Goal: Information Seeking & Learning: Check status

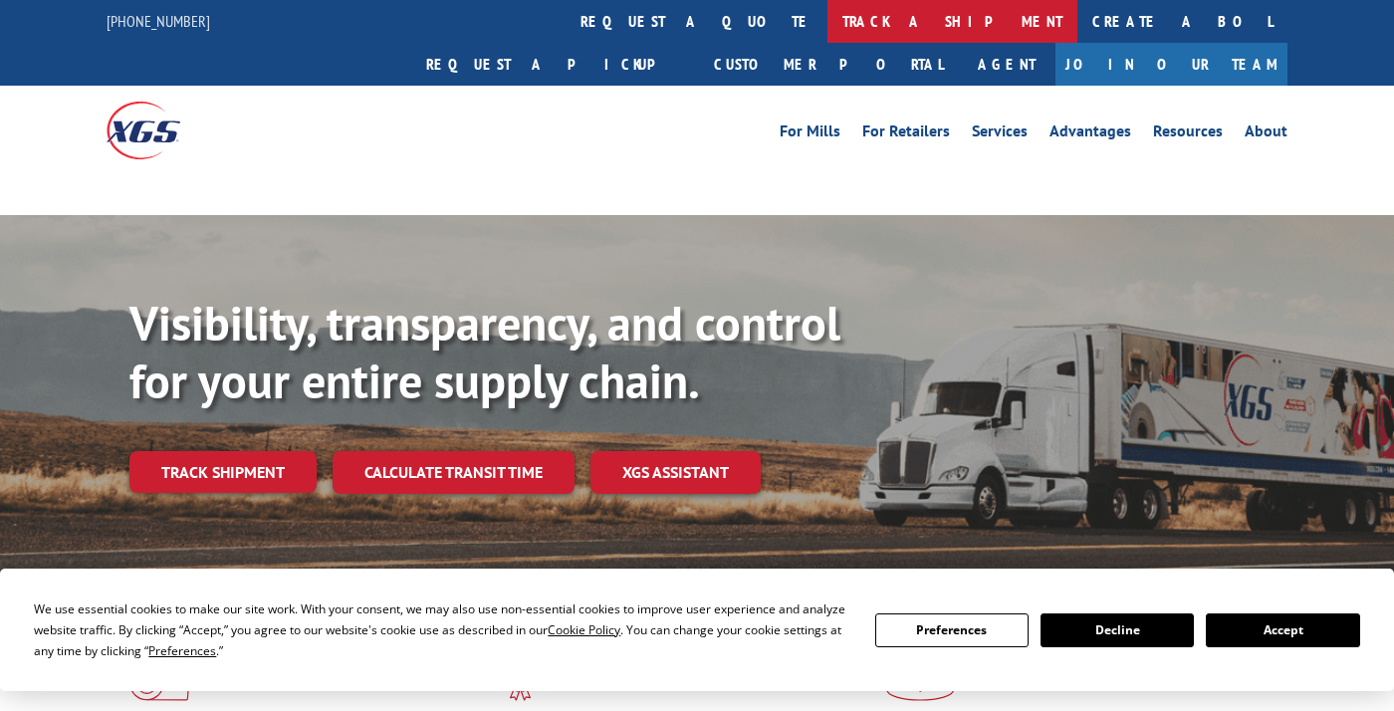
click at [827, 23] on link "track a shipment" at bounding box center [952, 21] width 250 height 43
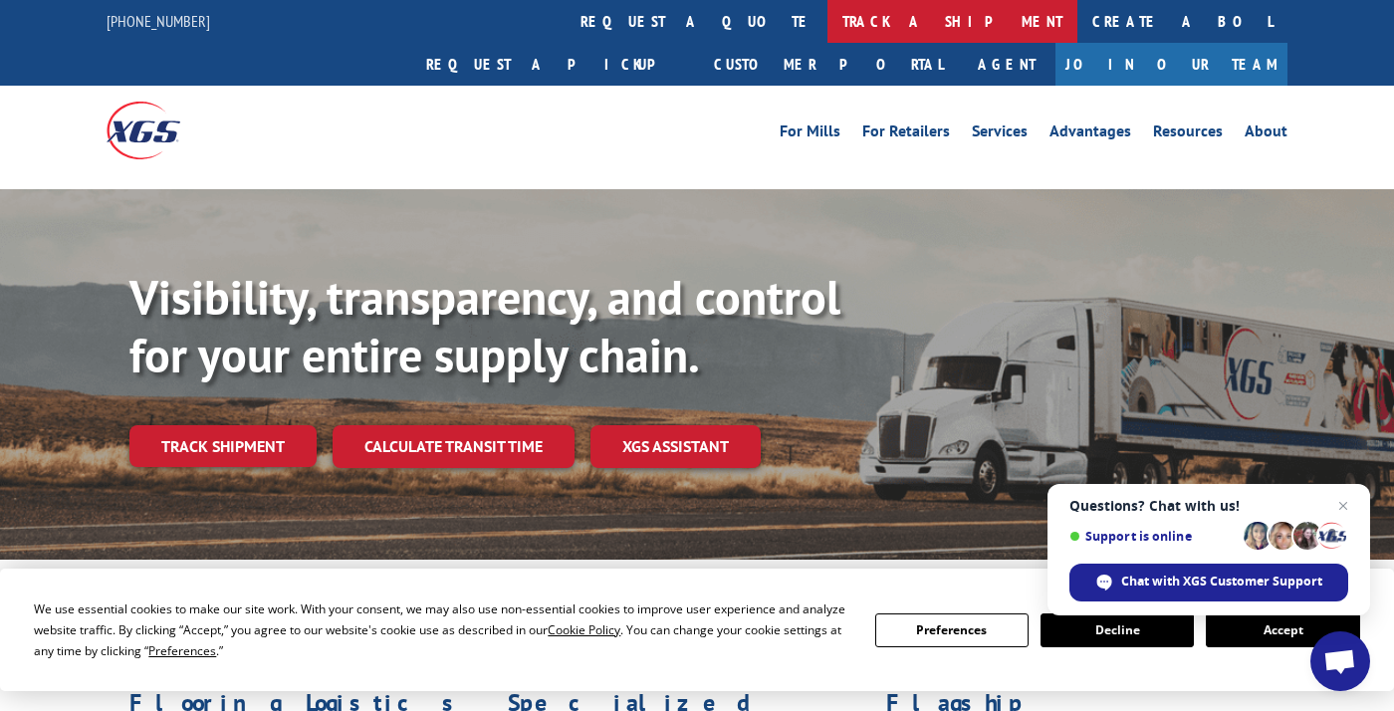
click at [827, 20] on link "track a shipment" at bounding box center [952, 21] width 250 height 43
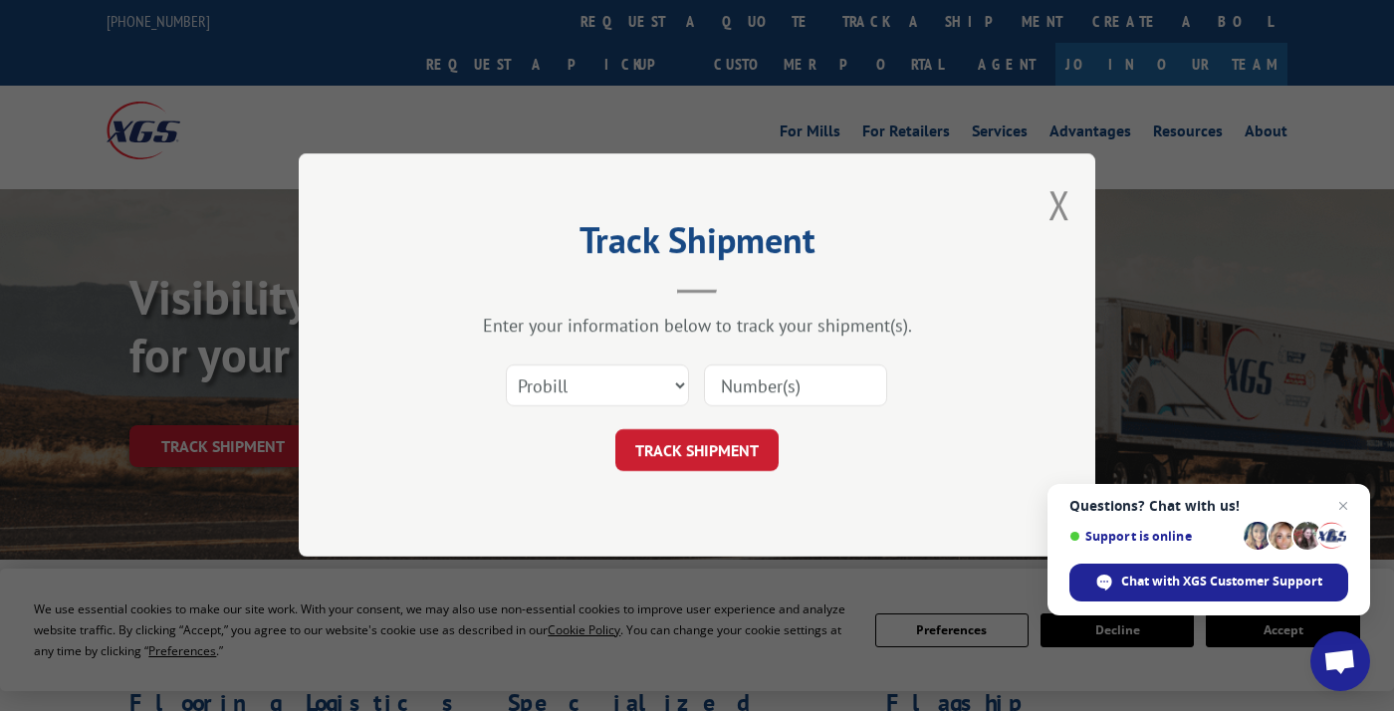
click at [741, 387] on input at bounding box center [795, 386] width 183 height 42
type input "17674179"
click at [670, 455] on button "TRACK SHIPMENT" at bounding box center [696, 451] width 163 height 42
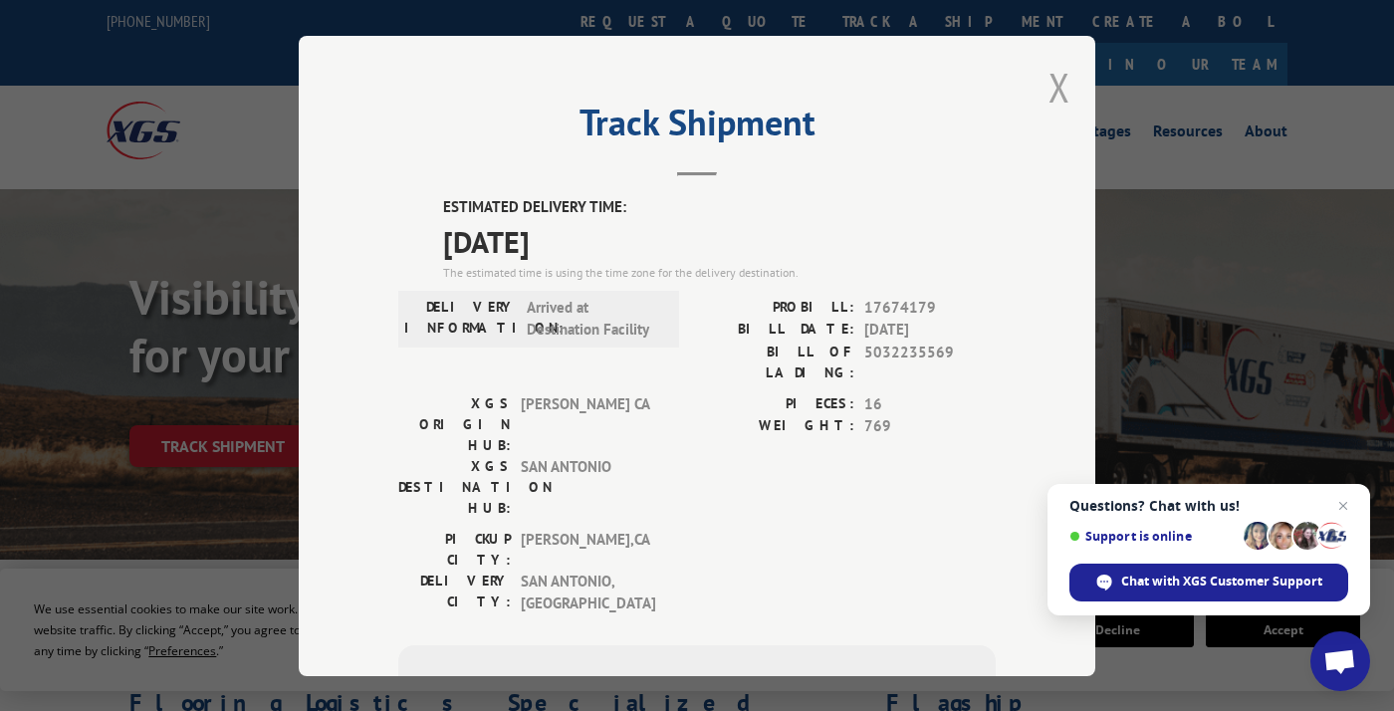
click at [1057, 100] on button "Close modal" at bounding box center [1059, 87] width 22 height 53
